Goal: Task Accomplishment & Management: Manage account settings

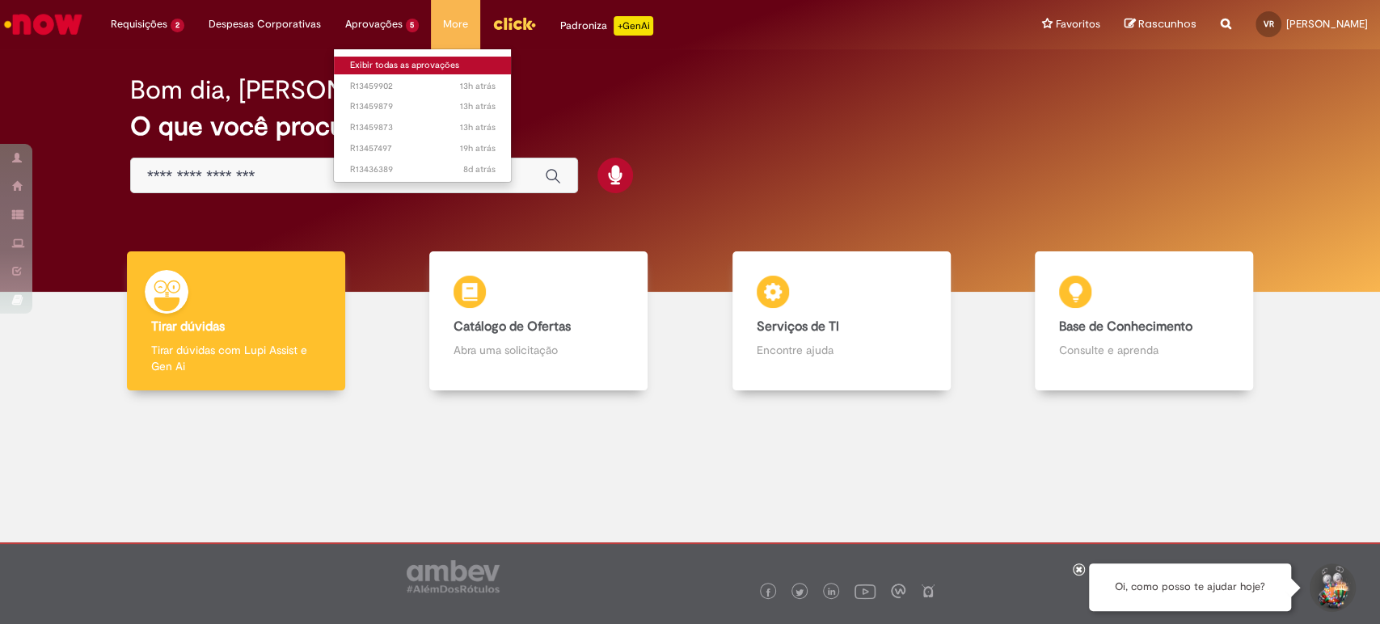
click at [382, 61] on link "Exibir todas as aprovações" at bounding box center [423, 66] width 178 height 18
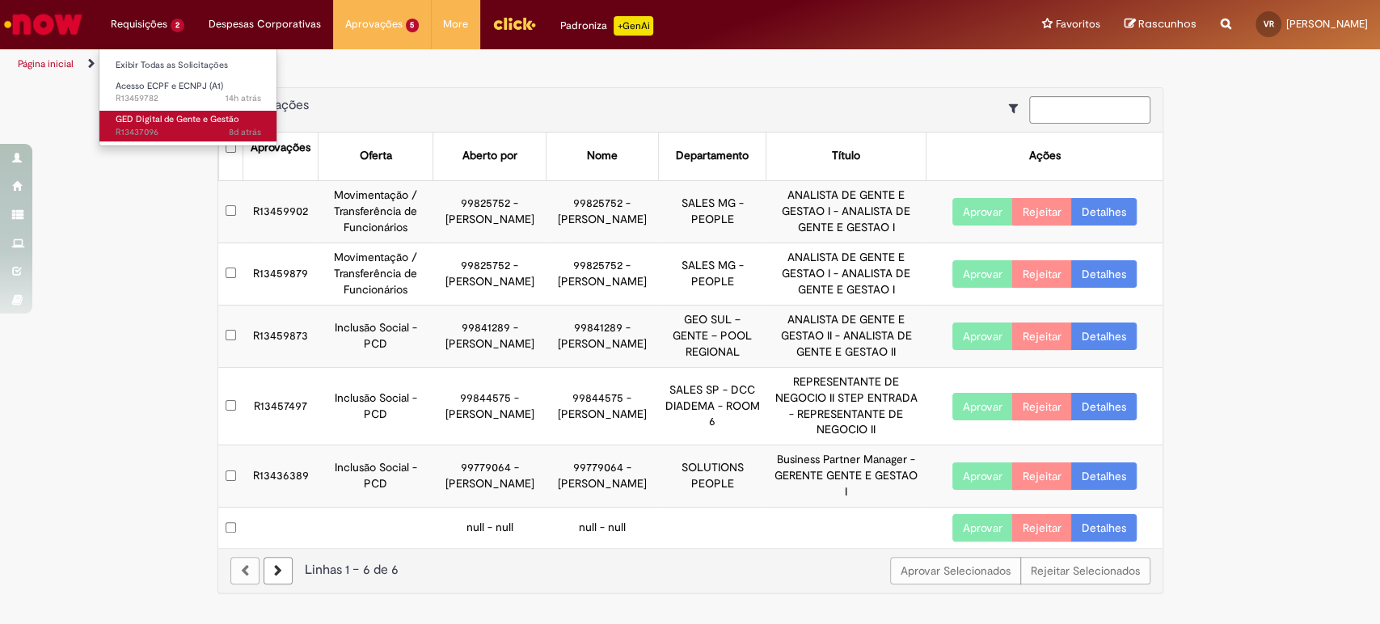
click at [134, 119] on span "GED Digital de Gente e Gestão" at bounding box center [178, 119] width 124 height 12
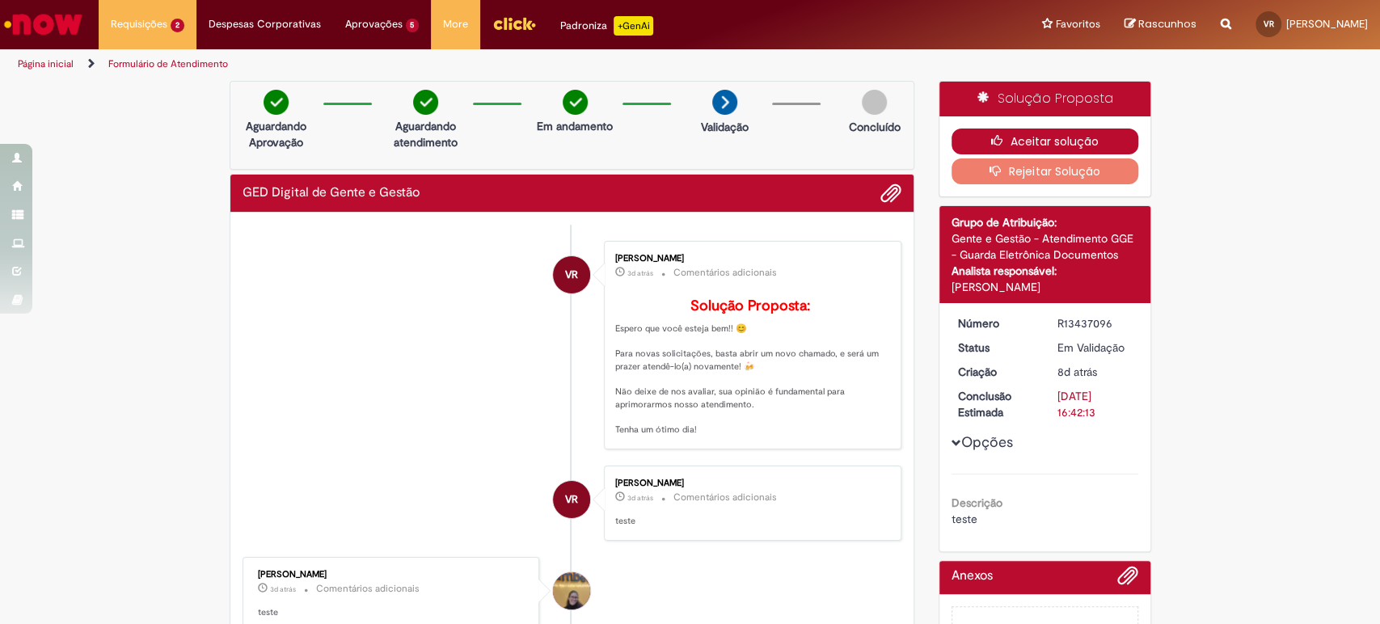
click at [1041, 136] on button "Aceitar solução" at bounding box center [1044, 141] width 187 height 26
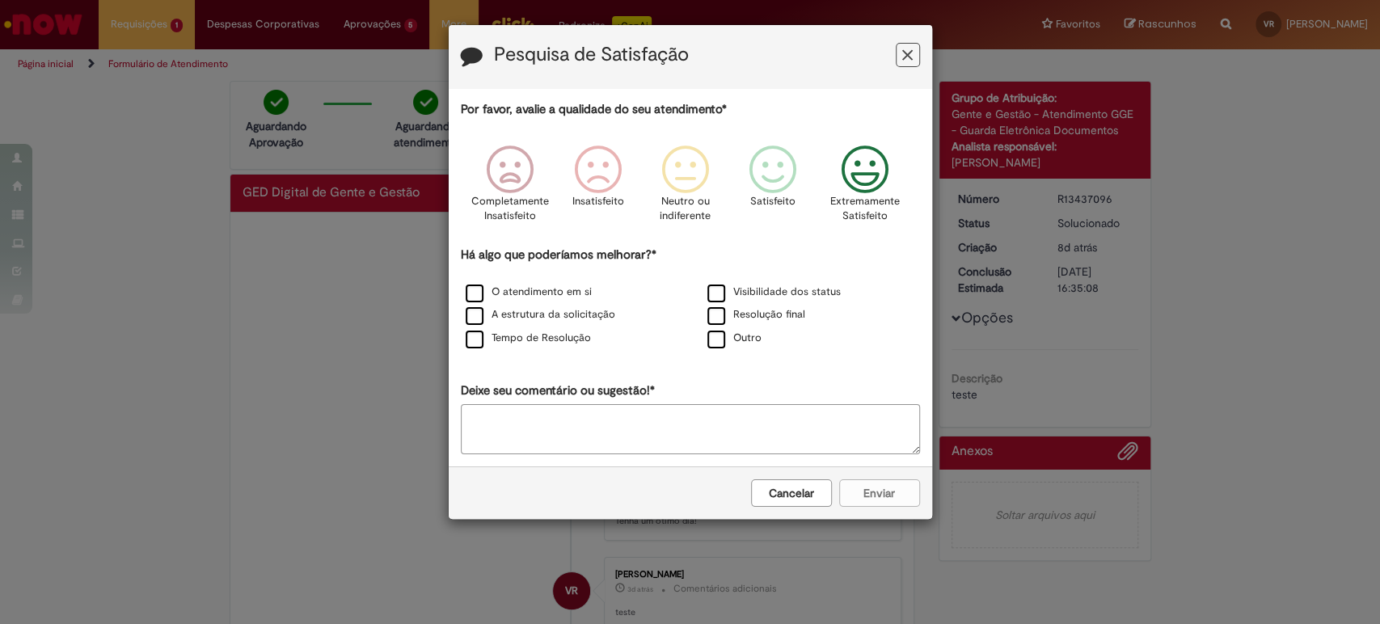
click at [870, 174] on icon "Feedback" at bounding box center [864, 169] width 61 height 48
click at [472, 293] on label "O atendimento em si" at bounding box center [529, 291] width 126 height 15
click at [470, 319] on label "A estrutura da solicitação" at bounding box center [541, 314] width 150 height 15
click at [472, 341] on label "Tempo de Resolução" at bounding box center [528, 338] width 125 height 15
drag, startPoint x: 714, startPoint y: 294, endPoint x: 719, endPoint y: 310, distance: 16.4
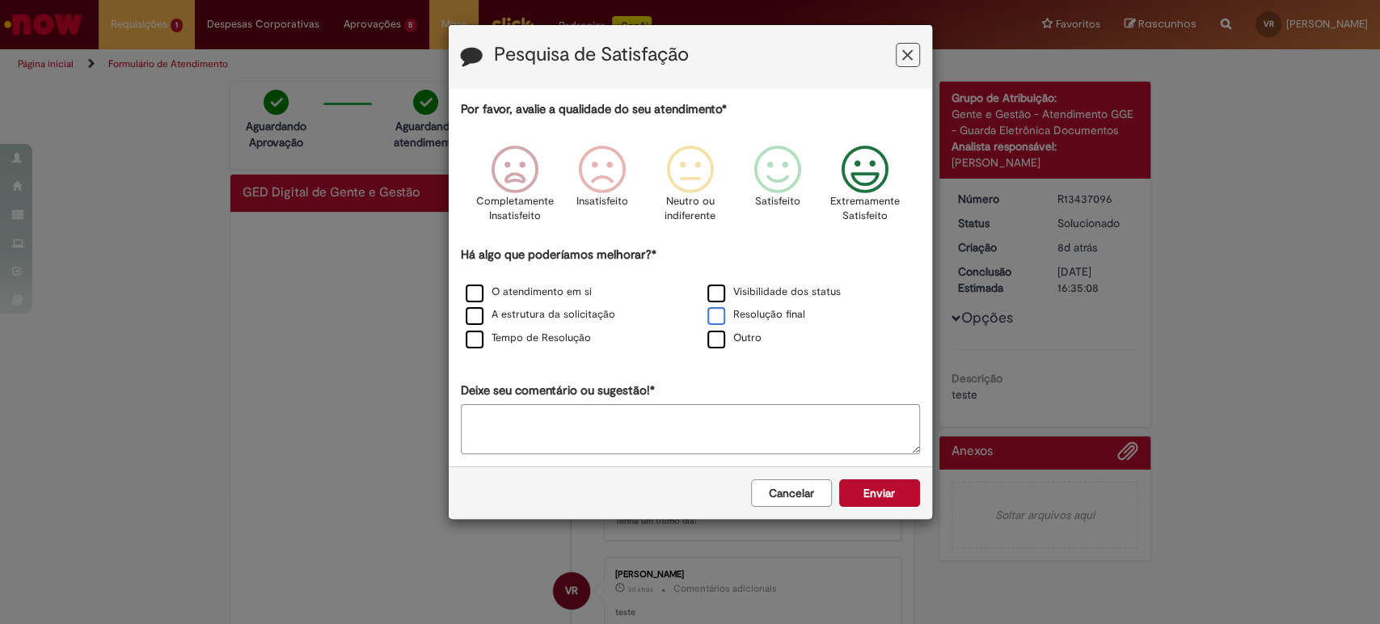
click at [715, 296] on label "Visibilidade dos status" at bounding box center [773, 291] width 133 height 15
click at [717, 315] on label "Resolução final" at bounding box center [756, 314] width 98 height 15
click at [798, 496] on button "Cancelar" at bounding box center [791, 492] width 81 height 27
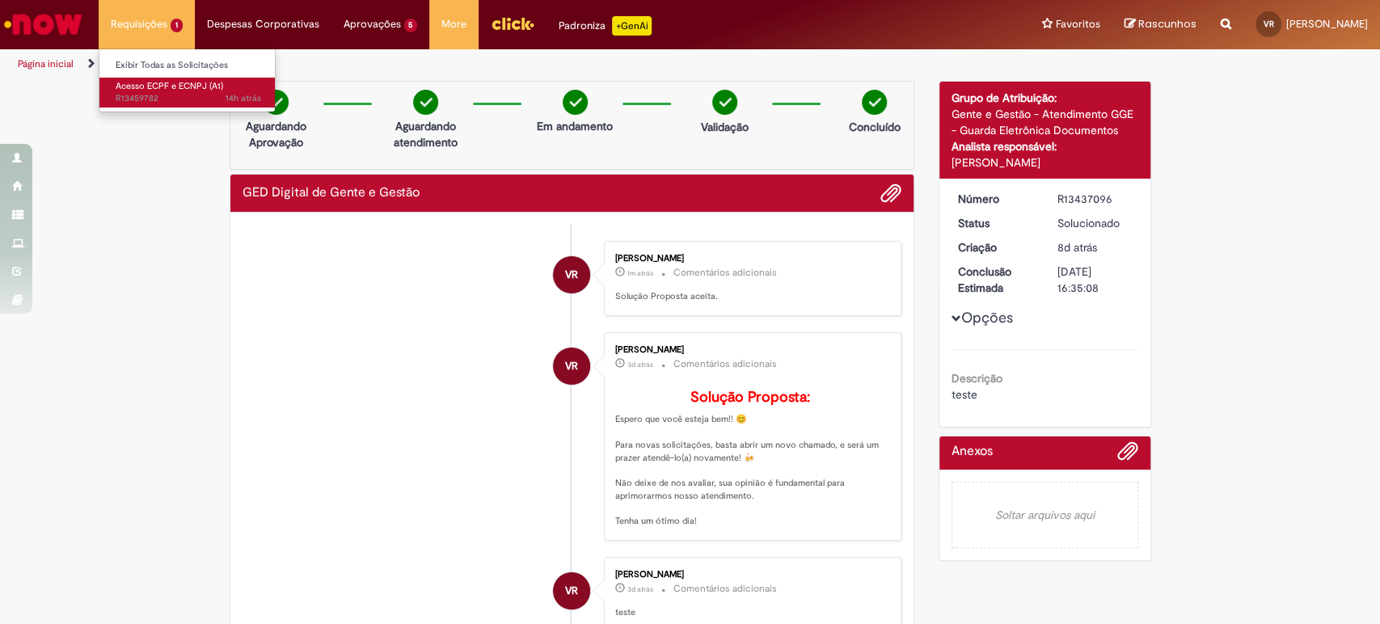
click at [154, 89] on span "Acesso ECPF e ECNPJ (A1)" at bounding box center [169, 86] width 107 height 12
